Goal: Task Accomplishment & Management: Use online tool/utility

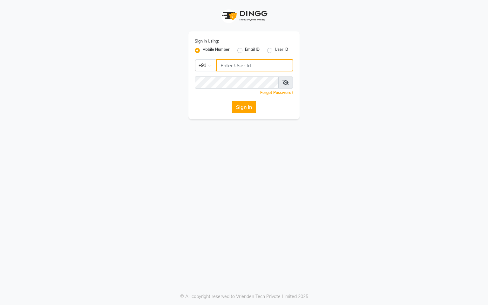
type input "7378378227"
click at [243, 104] on button "Sign In" at bounding box center [244, 107] width 24 height 12
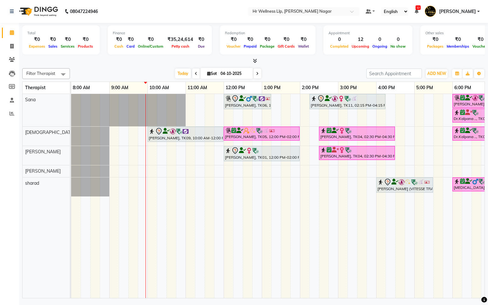
drag, startPoint x: 198, startPoint y: 290, endPoint x: 317, endPoint y: 324, distance: 122.9
click at [317, 305] on html "08047224946 Select Location × Hr Wellness Llp, [PERSON_NAME] Nagar Default Pane…" at bounding box center [244, 152] width 488 height 305
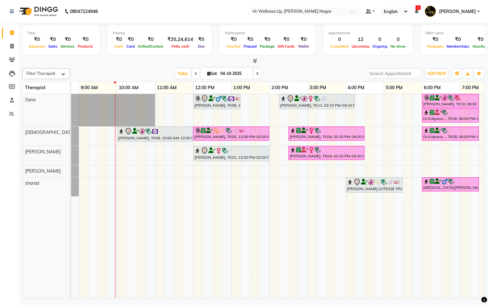
scroll to position [0, 25]
